Goal: Check status: Check status

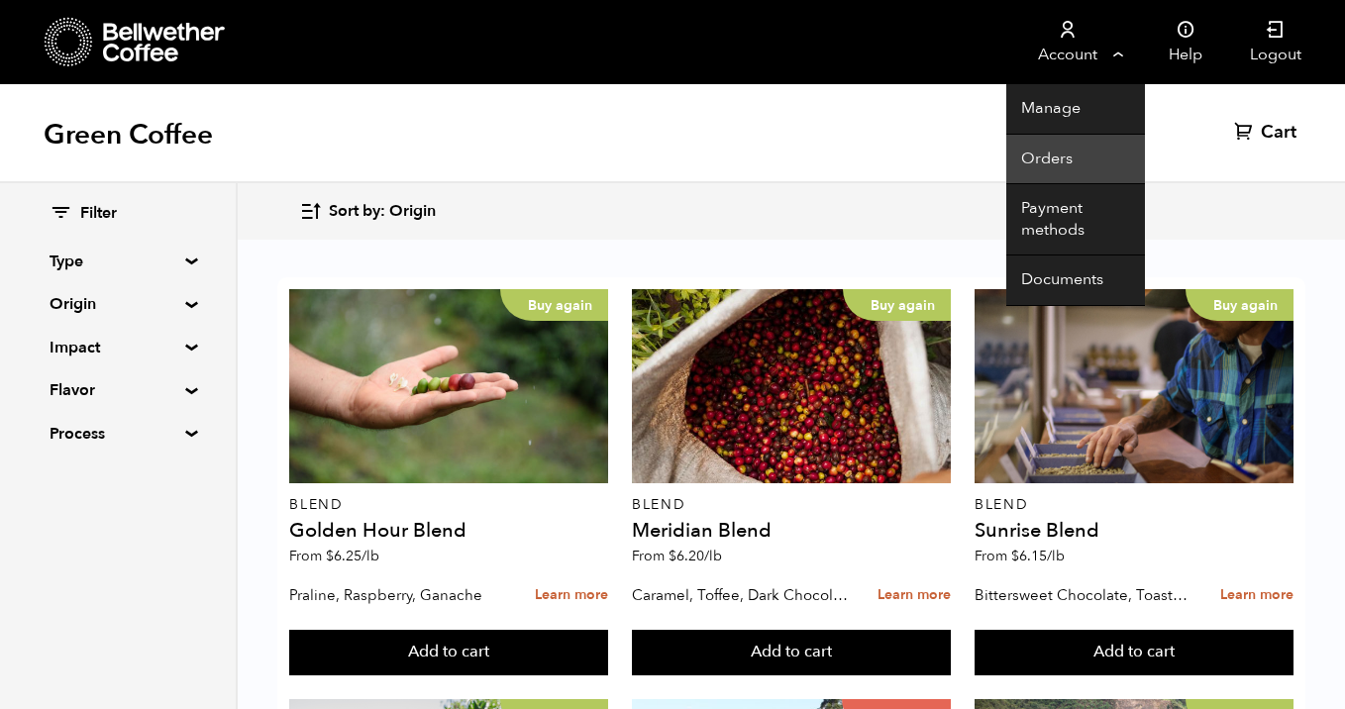
click at [1080, 152] on link "Orders" at bounding box center [1075, 160] width 139 height 51
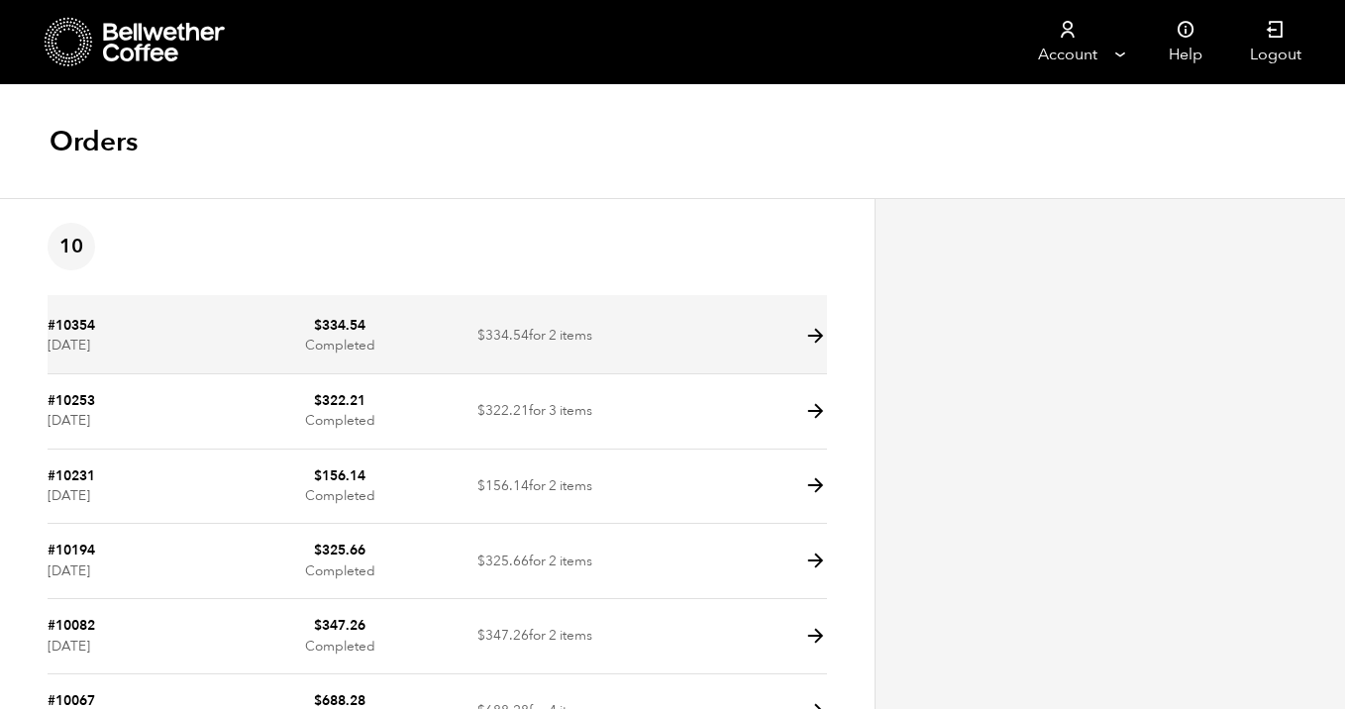
click at [161, 327] on td "#10354 August 18, 2025" at bounding box center [145, 336] width 195 height 75
click at [813, 339] on icon at bounding box center [815, 336] width 23 height 23
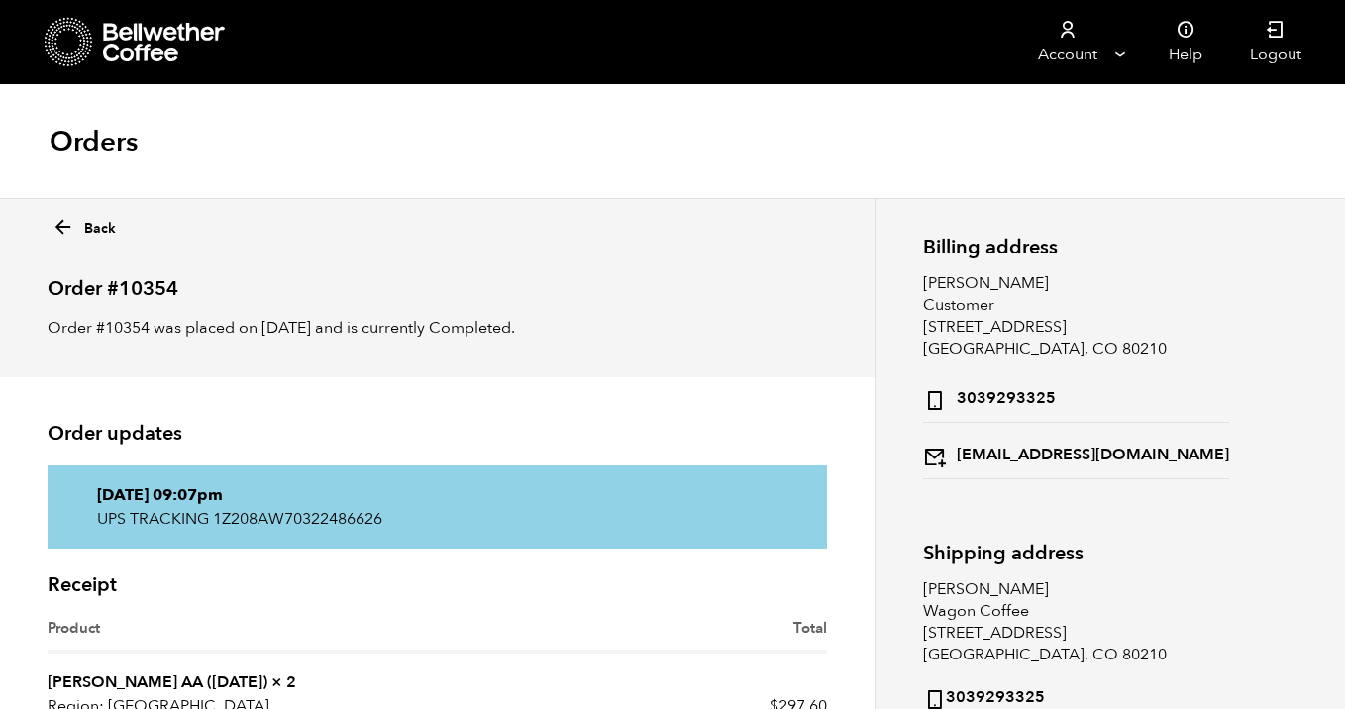
click at [344, 517] on p "UPS TRACKING 1Z208AW70322486626" at bounding box center [437, 519] width 681 height 24
click at [345, 518] on p "UPS TRACKING 1Z208AW70322486626" at bounding box center [437, 519] width 681 height 24
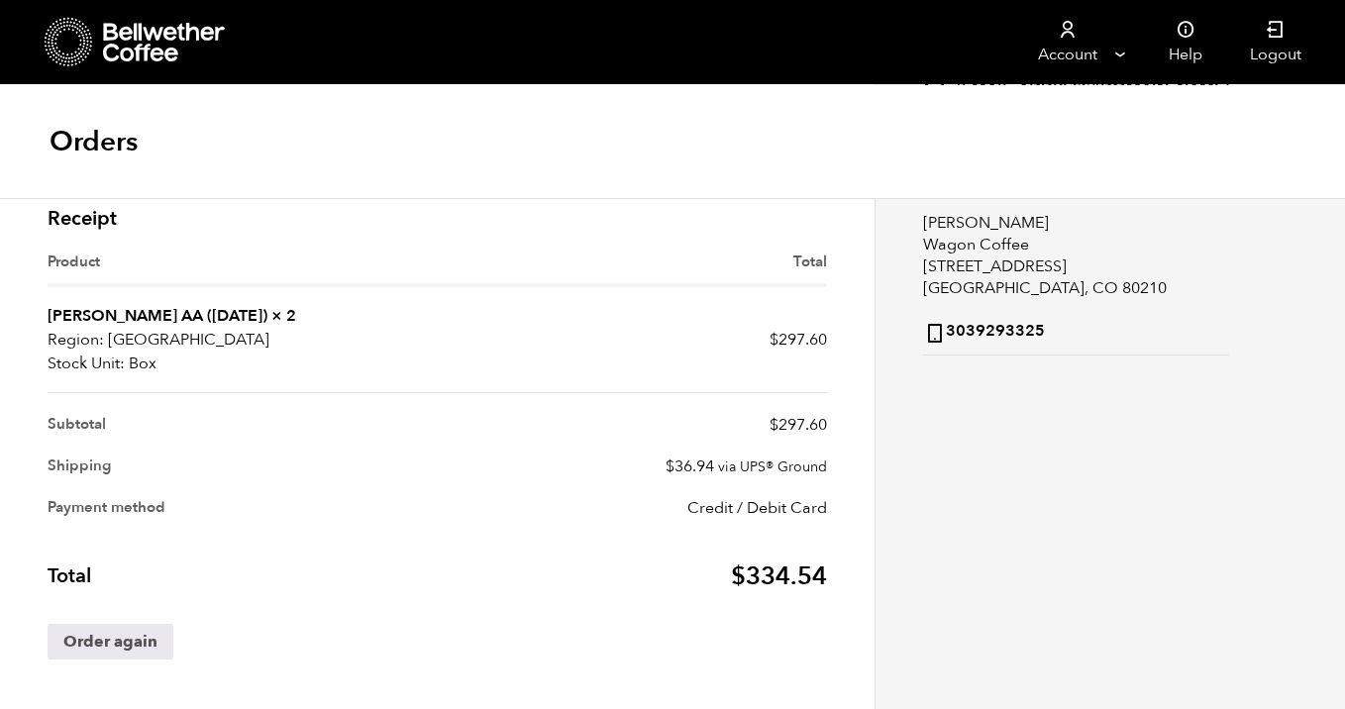
scroll to position [369, 0]
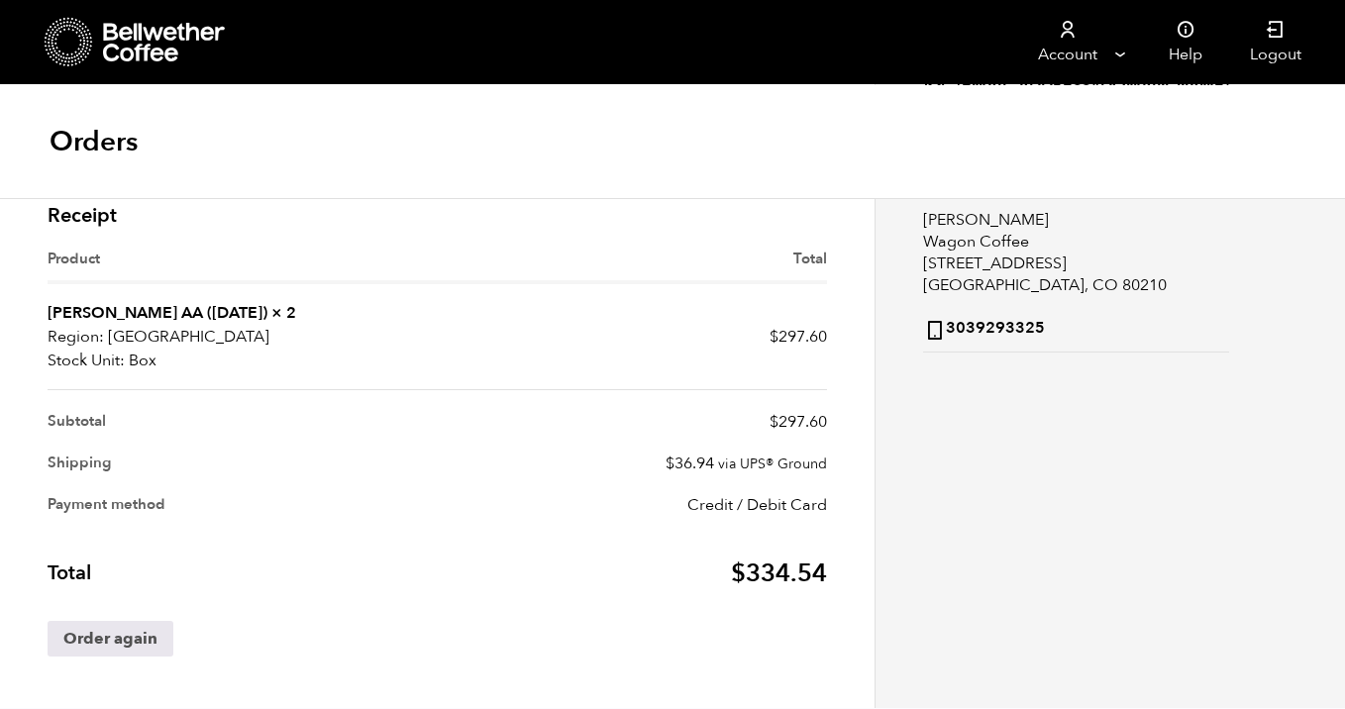
copy div "UPS TRACKING 1Z208AW70322486626"
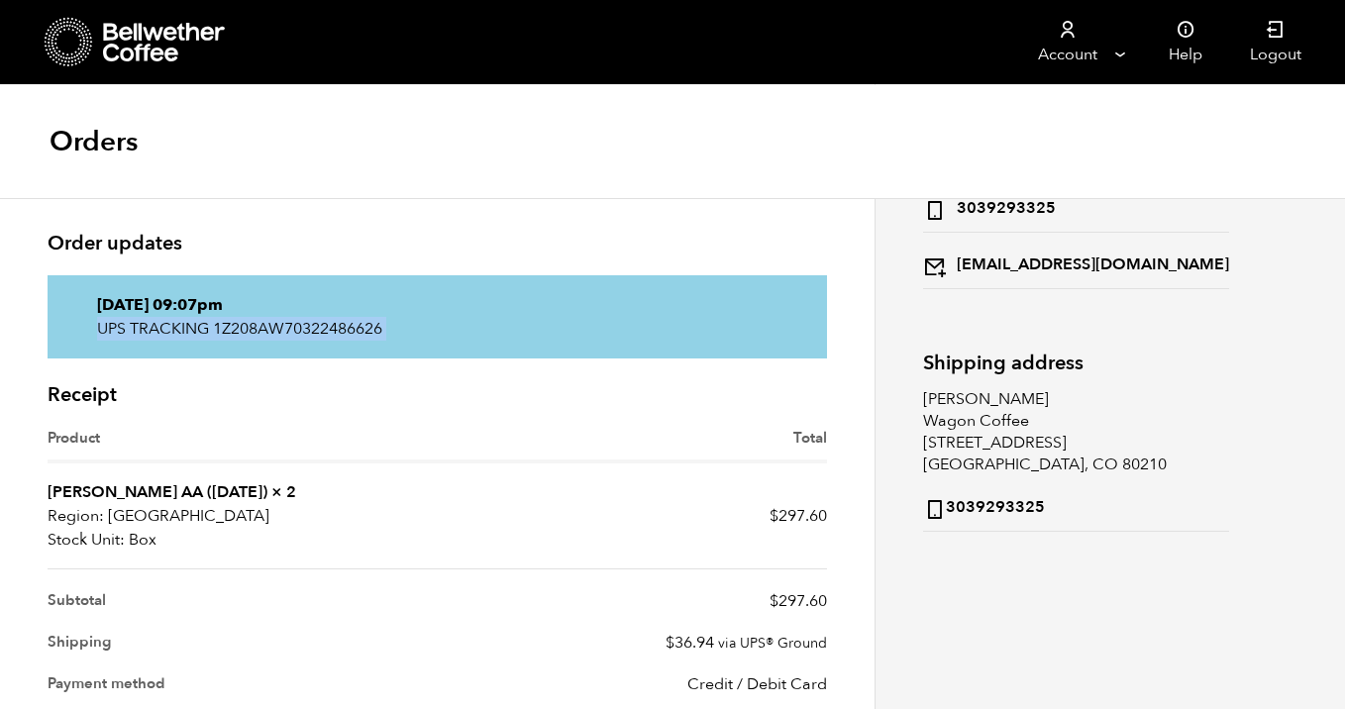
scroll to position [0, 0]
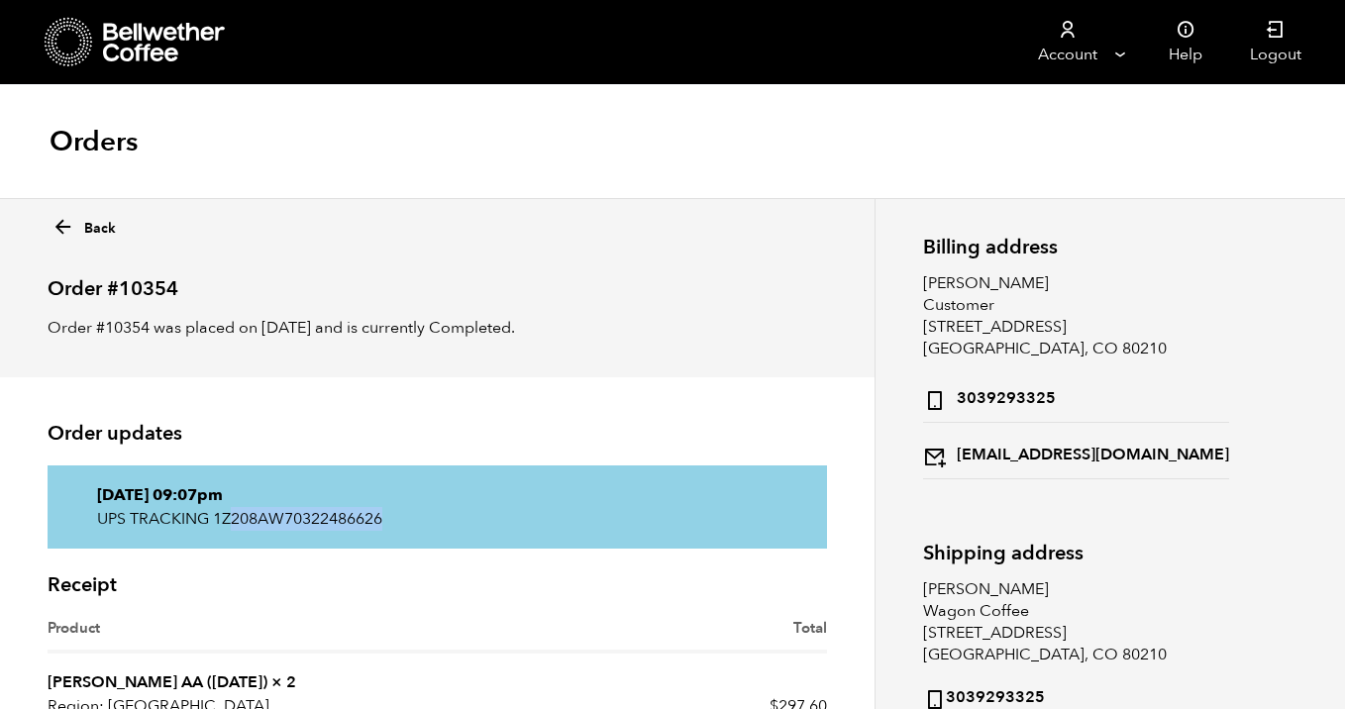
drag, startPoint x: 414, startPoint y: 529, endPoint x: 231, endPoint y: 516, distance: 183.7
click at [231, 518] on p "UPS TRACKING 1Z208AW70322486626" at bounding box center [437, 519] width 681 height 24
click at [200, 517] on p "UPS TRACKING 1Z208AW70322486626" at bounding box center [437, 519] width 681 height 24
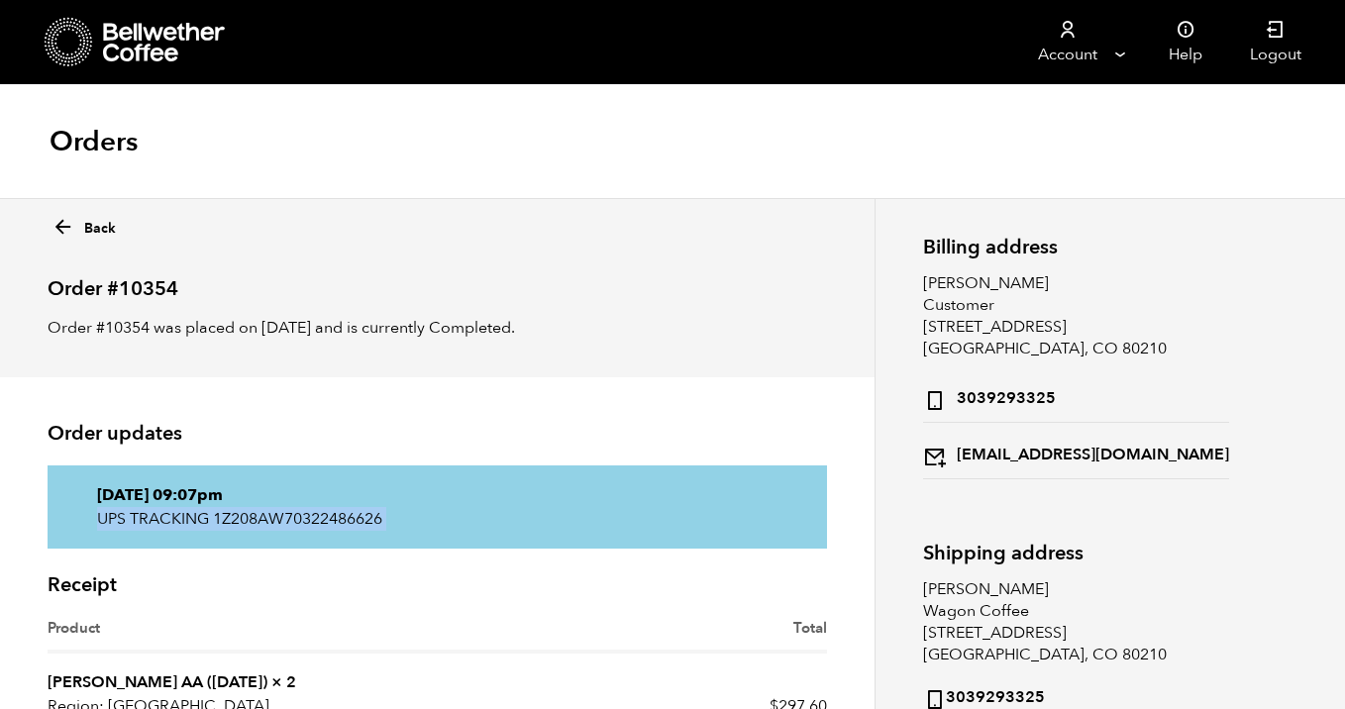
copy div "UPS TRACKING 1Z208AW70322486626"
click at [87, 53] on icon at bounding box center [69, 42] width 49 height 51
